Goal: Communication & Community: Answer question/provide support

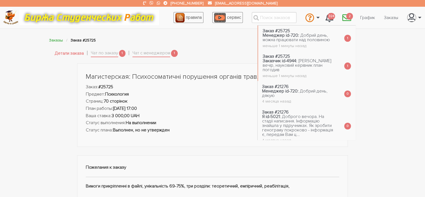
click at [347, 19] on icon "\a \a 0\a" at bounding box center [346, 17] width 9 height 9
click at [315, 37] on span "Добрий день, можна працювати над половиною" at bounding box center [296, 37] width 67 height 10
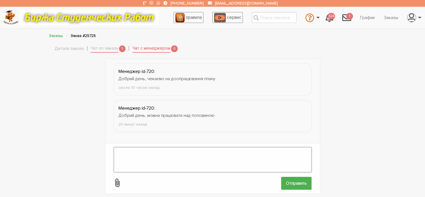
click at [151, 157] on textarea at bounding box center [213, 159] width 198 height 25
type textarea "Дякую."
click at [309, 176] on input "Отправить" at bounding box center [296, 182] width 30 height 13
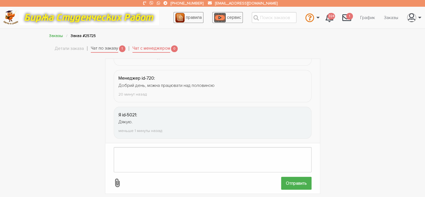
click at [106, 46] on link "Чат по заказу" at bounding box center [104, 49] width 27 height 8
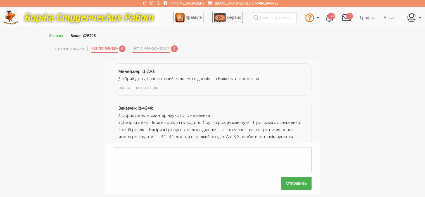
scroll to position [98, 0]
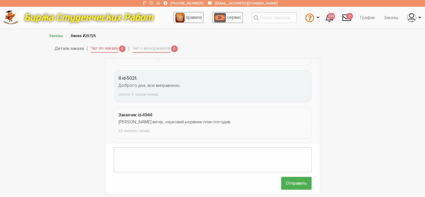
click at [74, 51] on link "Детали заказа" at bounding box center [69, 48] width 29 height 7
